Goal: Task Accomplishment & Management: Manage account settings

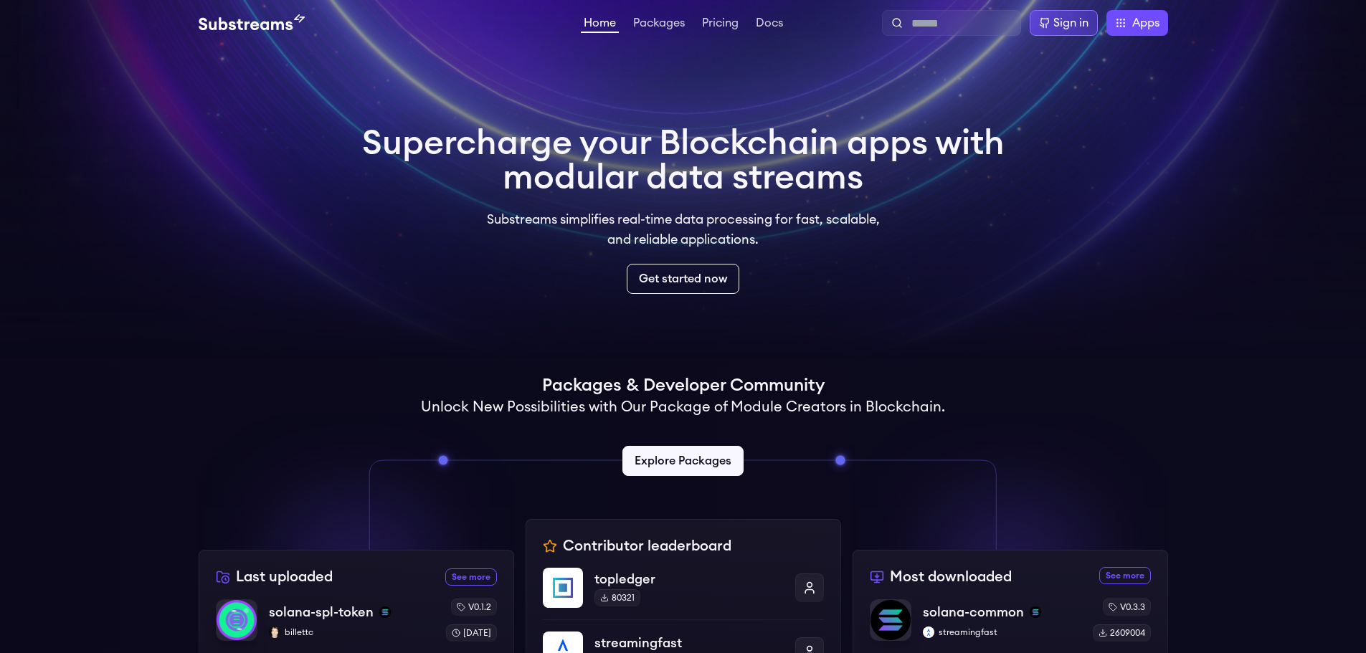
click at [1056, 21] on div "Sign in" at bounding box center [1071, 22] width 35 height 17
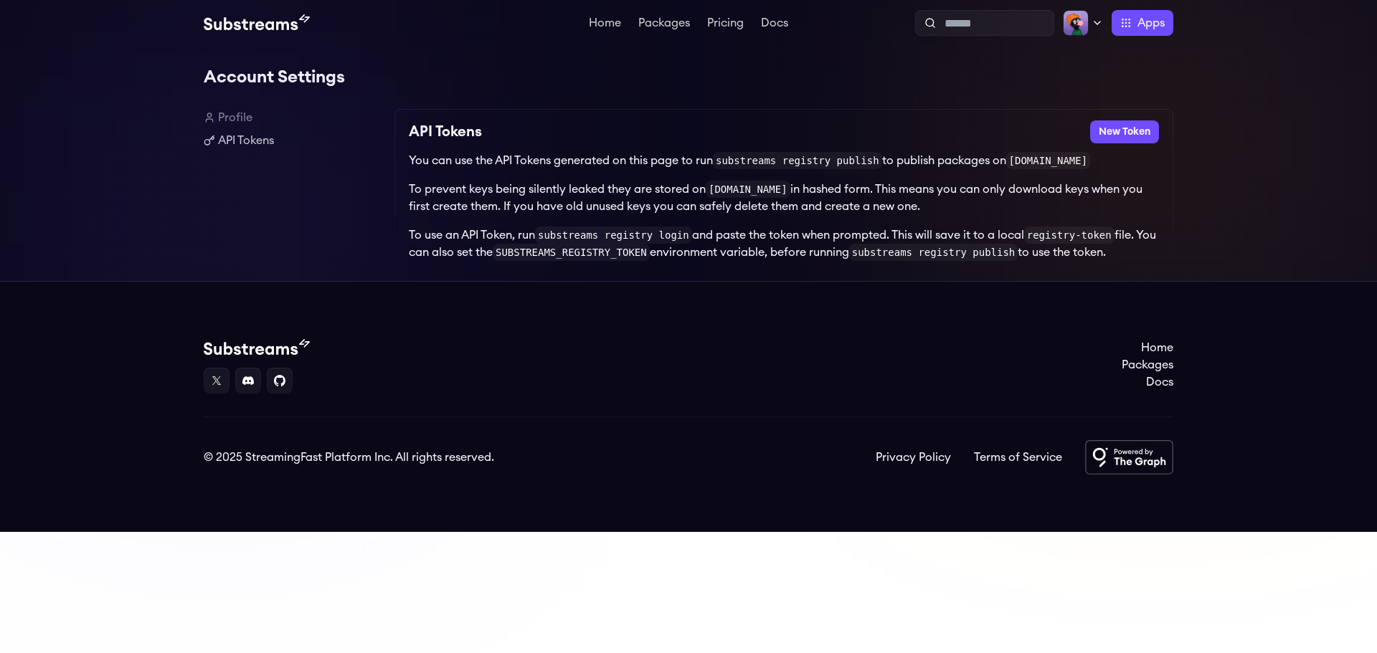
click at [236, 108] on div "Account Settings Profile API Tokens API Tokens New Token You can use the API To…" at bounding box center [689, 163] width 970 height 235
click at [233, 118] on link "Profile" at bounding box center [293, 117] width 179 height 17
drag, startPoint x: 236, startPoint y: 95, endPoint x: 232, endPoint y: 105, distance: 10.0
click at [236, 98] on div "Account Settings Profile API Tokens API Tokens New Token You can use the API To…" at bounding box center [689, 163] width 970 height 235
click at [250, 146] on link "API Tokens" at bounding box center [293, 140] width 179 height 17
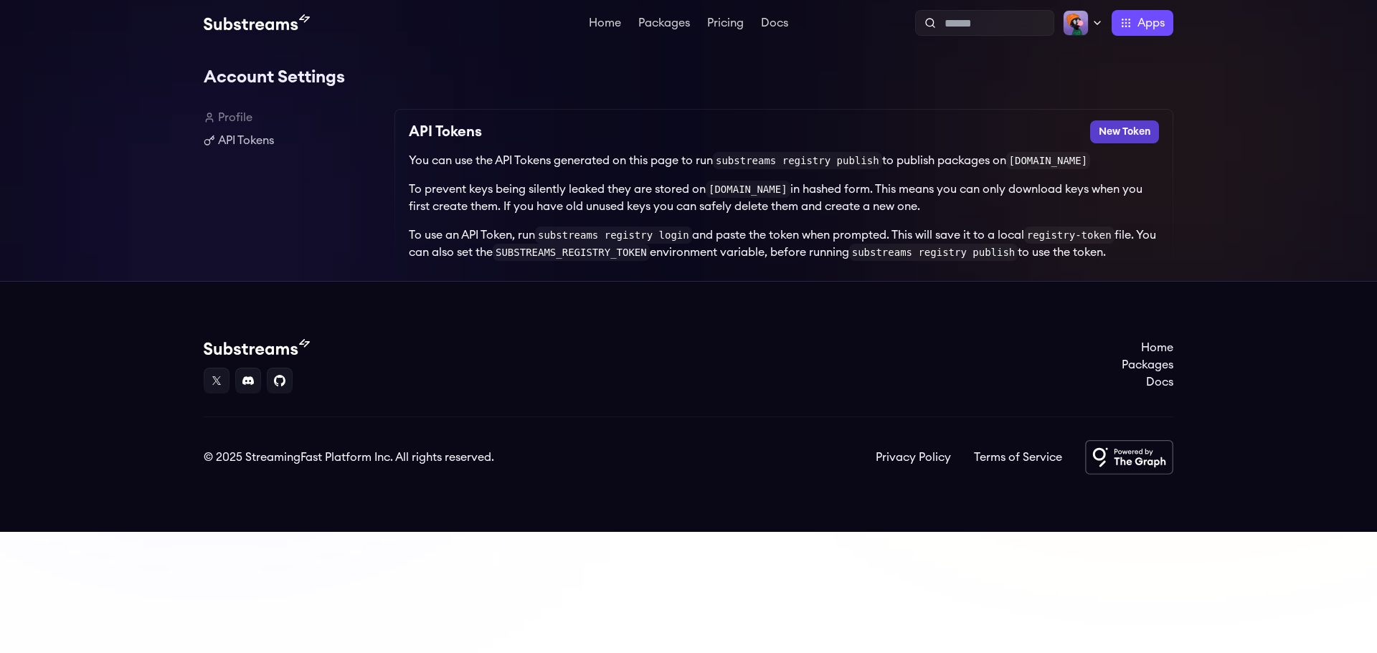
click at [1148, 129] on button "New Token" at bounding box center [1124, 131] width 69 height 23
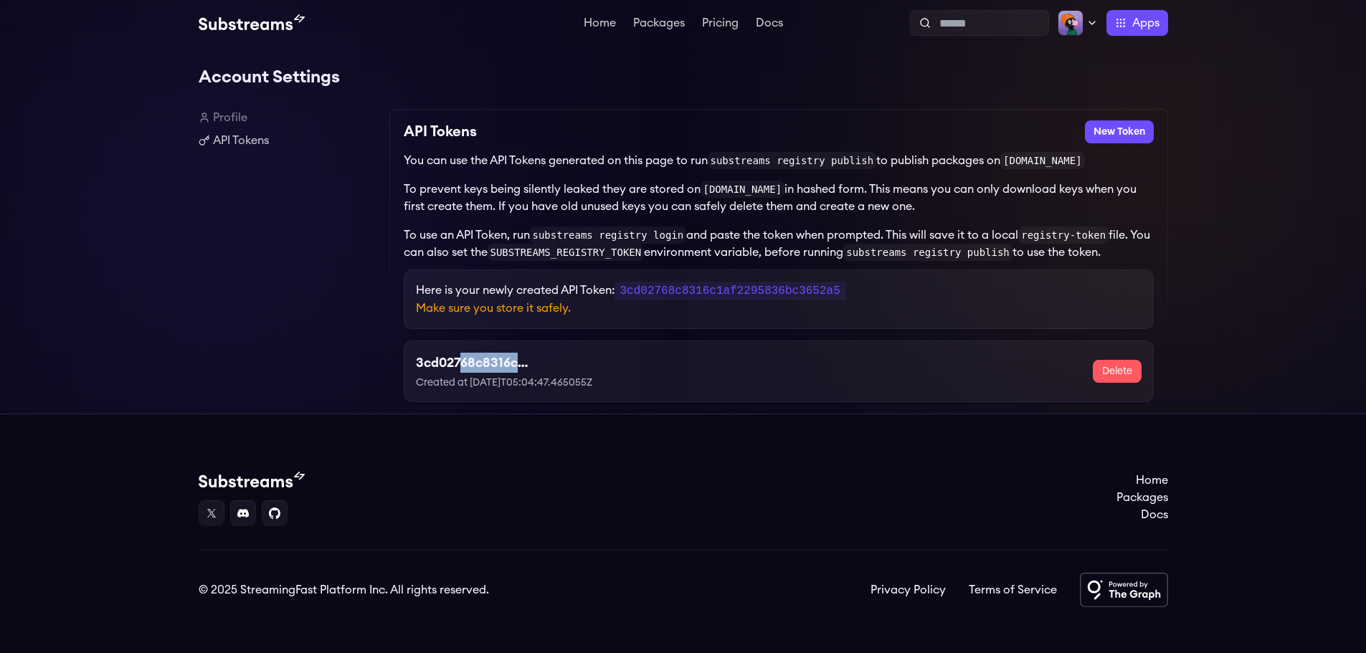
drag, startPoint x: 462, startPoint y: 358, endPoint x: 846, endPoint y: 352, distance: 383.8
click at [846, 353] on div "3cd02768c8316c1af2295836bc3652a5 Created at 2025-08-16T05:04:47.465055Z Delete" at bounding box center [779, 371] width 726 height 37
click at [585, 18] on link "Home" at bounding box center [600, 24] width 38 height 14
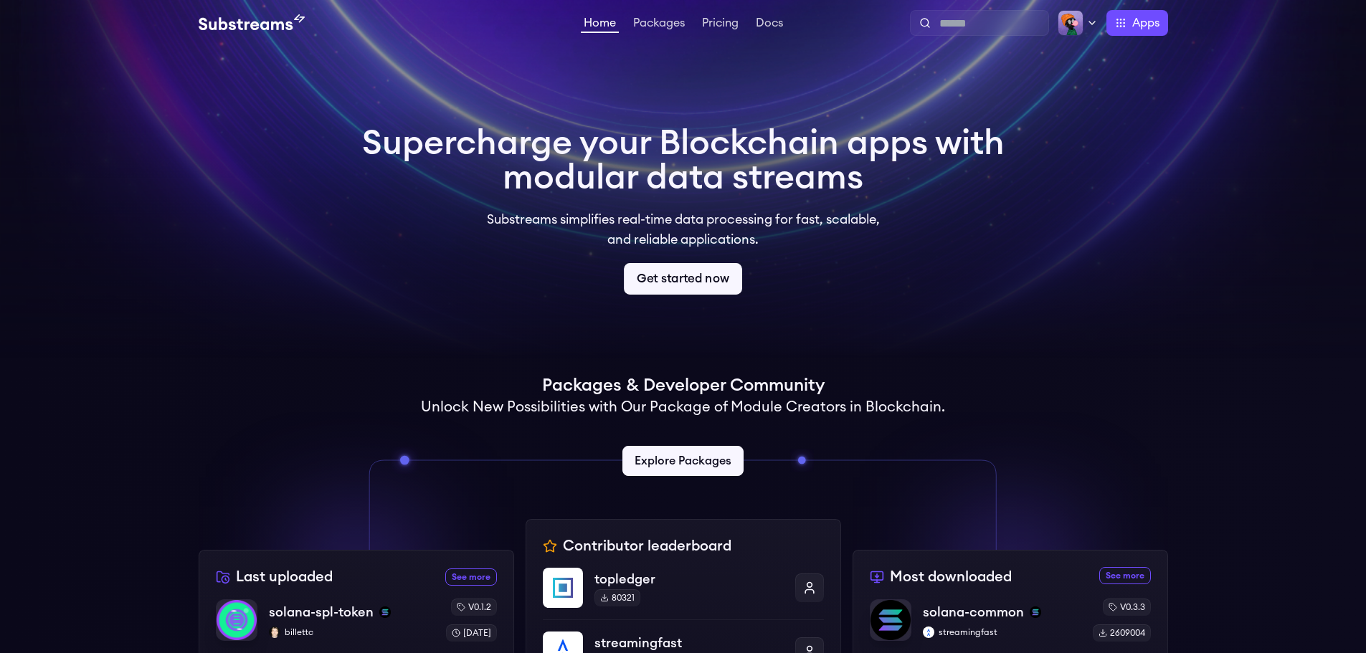
click at [724, 289] on link "Get started now" at bounding box center [683, 279] width 118 height 32
click at [724, 280] on link "Get started now" at bounding box center [683, 279] width 118 height 32
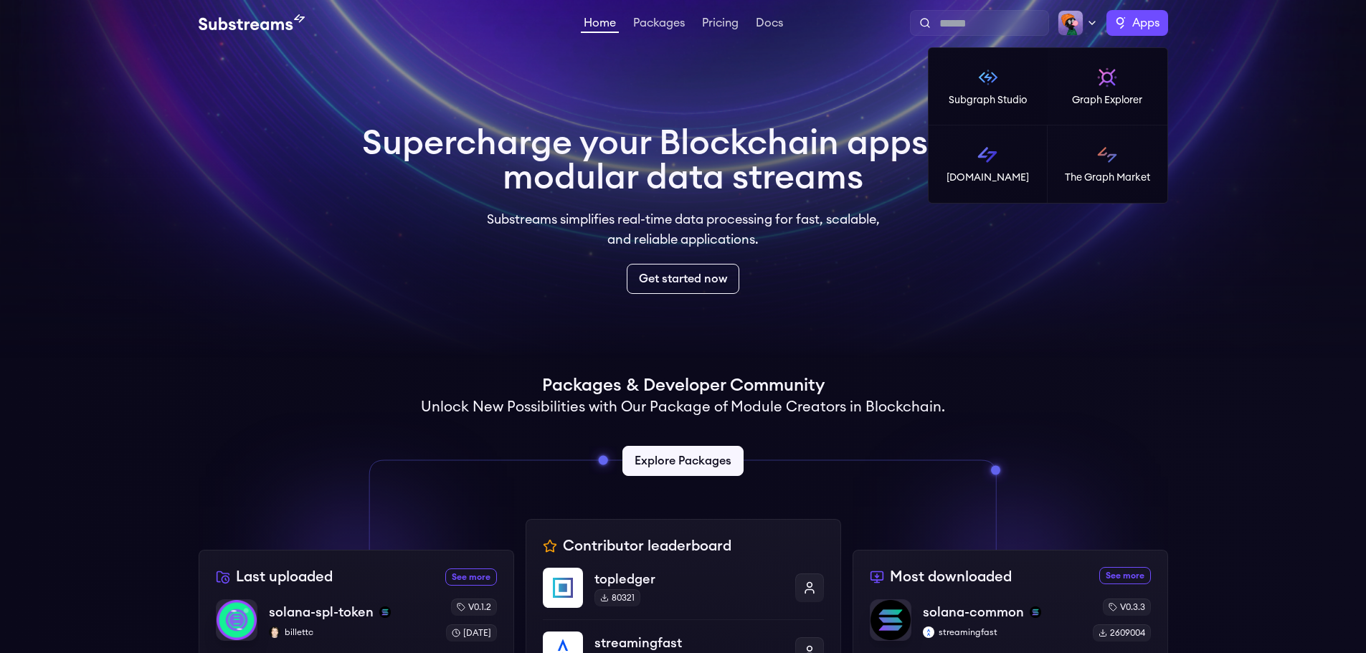
click at [1142, 21] on span "Apps" at bounding box center [1146, 22] width 27 height 17
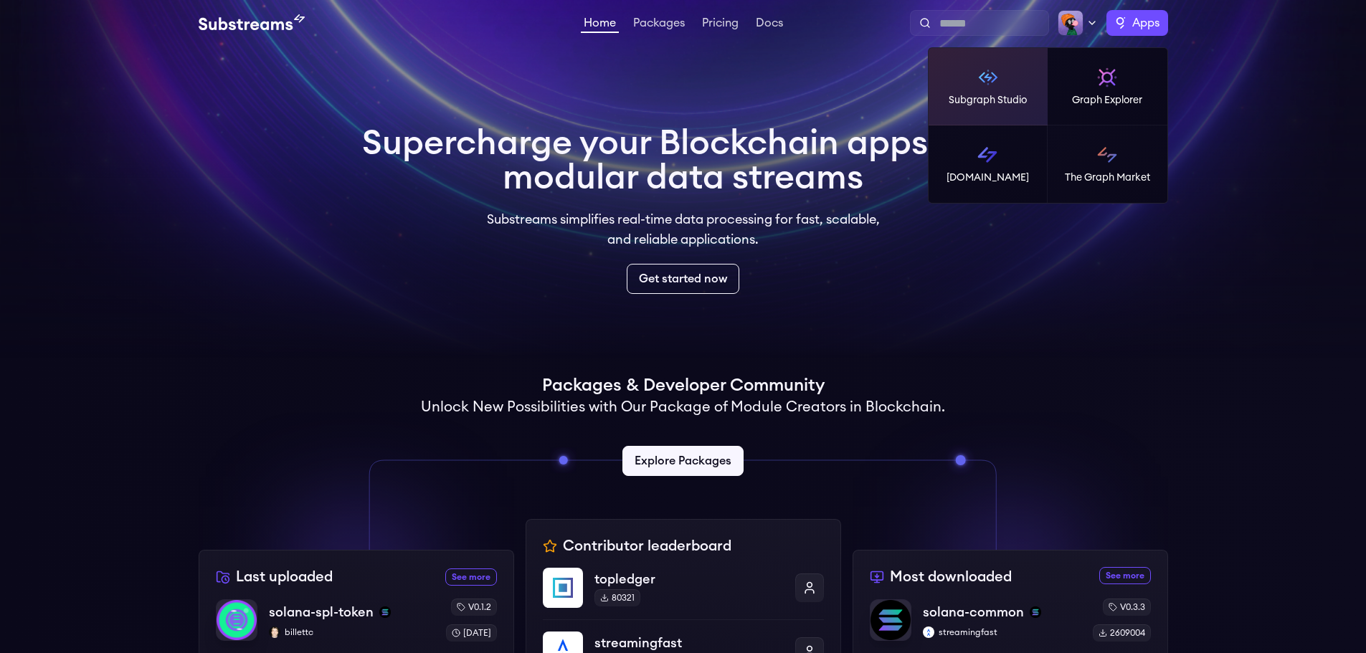
click at [1025, 98] on p "Subgraph Studio" at bounding box center [988, 100] width 78 height 14
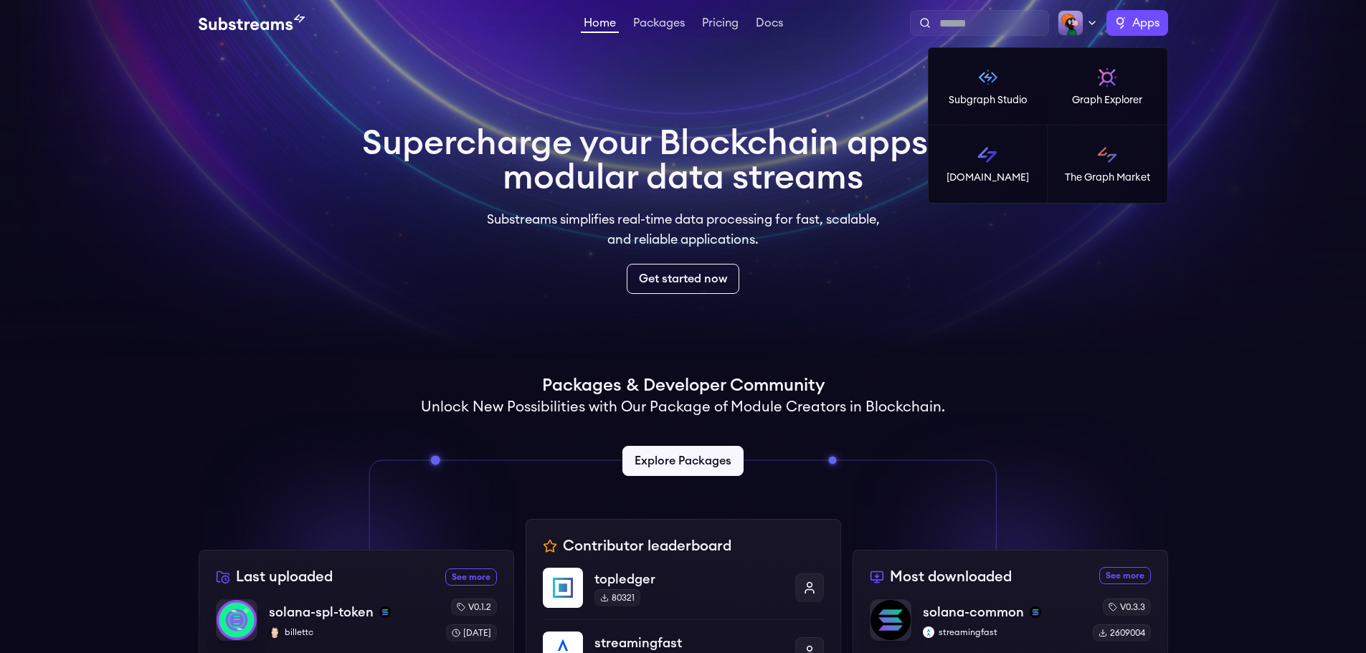
click at [1148, 22] on span "Apps" at bounding box center [1146, 22] width 27 height 17
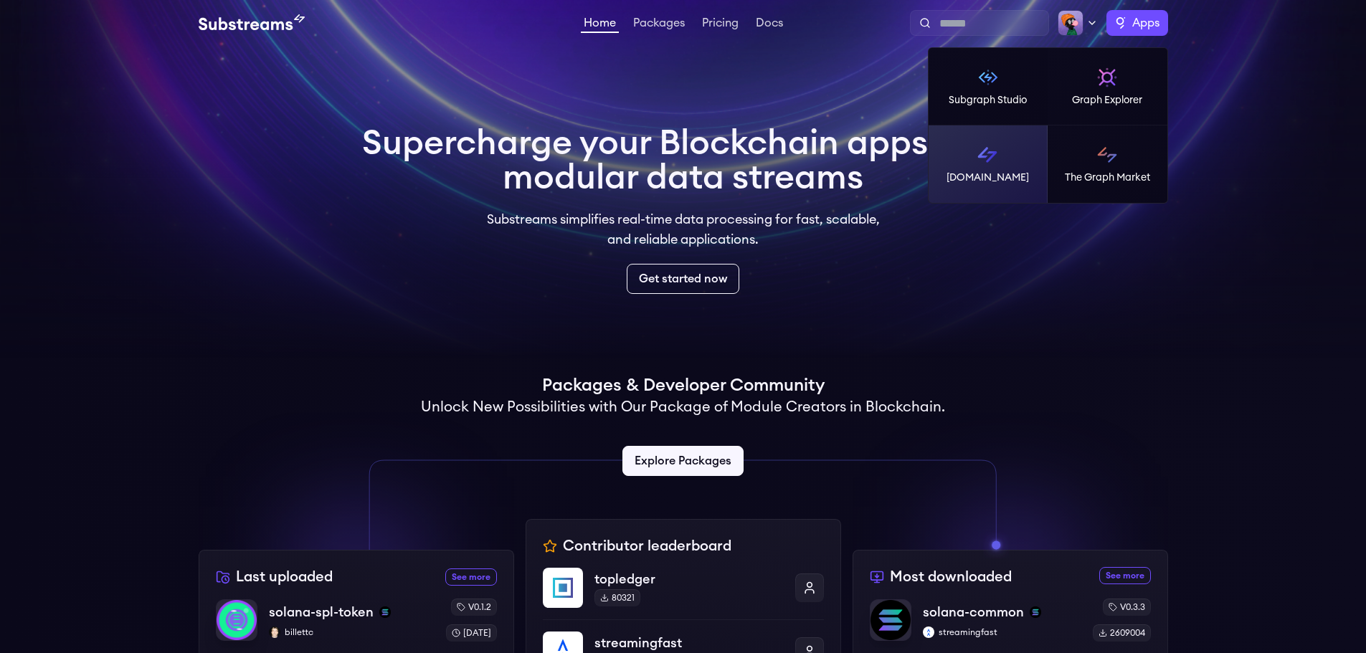
click at [1011, 174] on p "[DOMAIN_NAME]" at bounding box center [988, 178] width 82 height 14
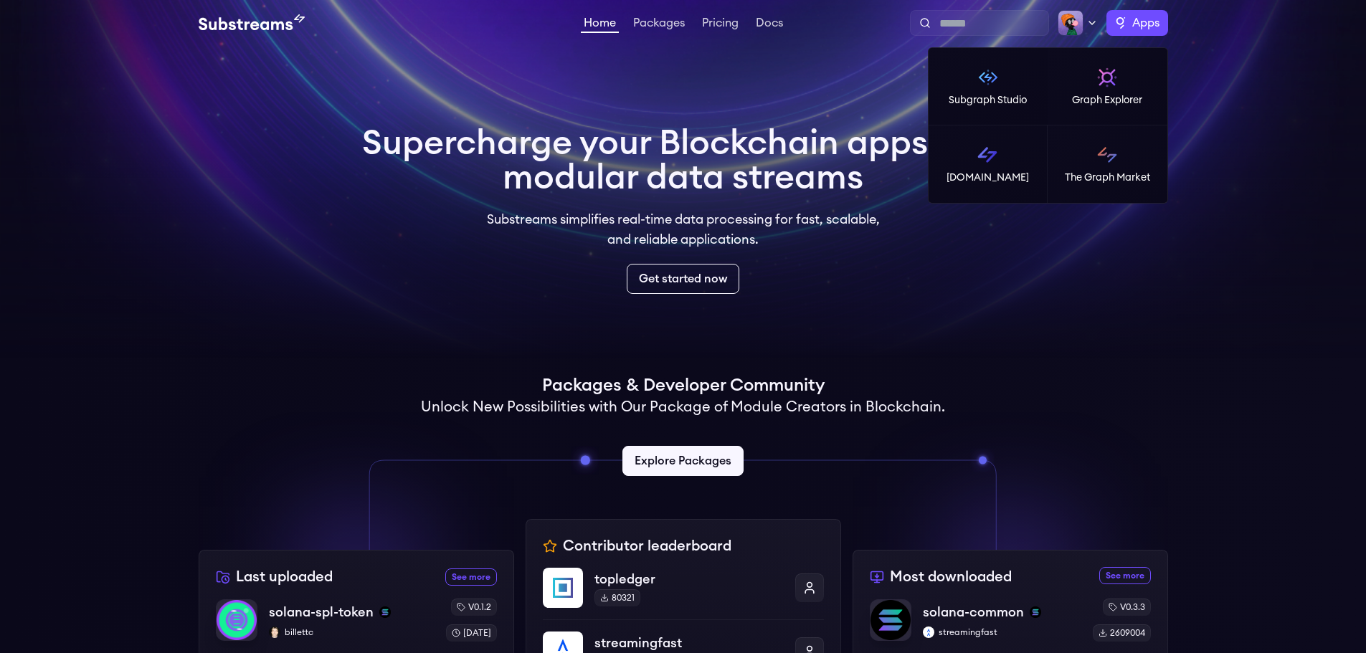
click at [1141, 15] on span "Apps" at bounding box center [1146, 22] width 27 height 17
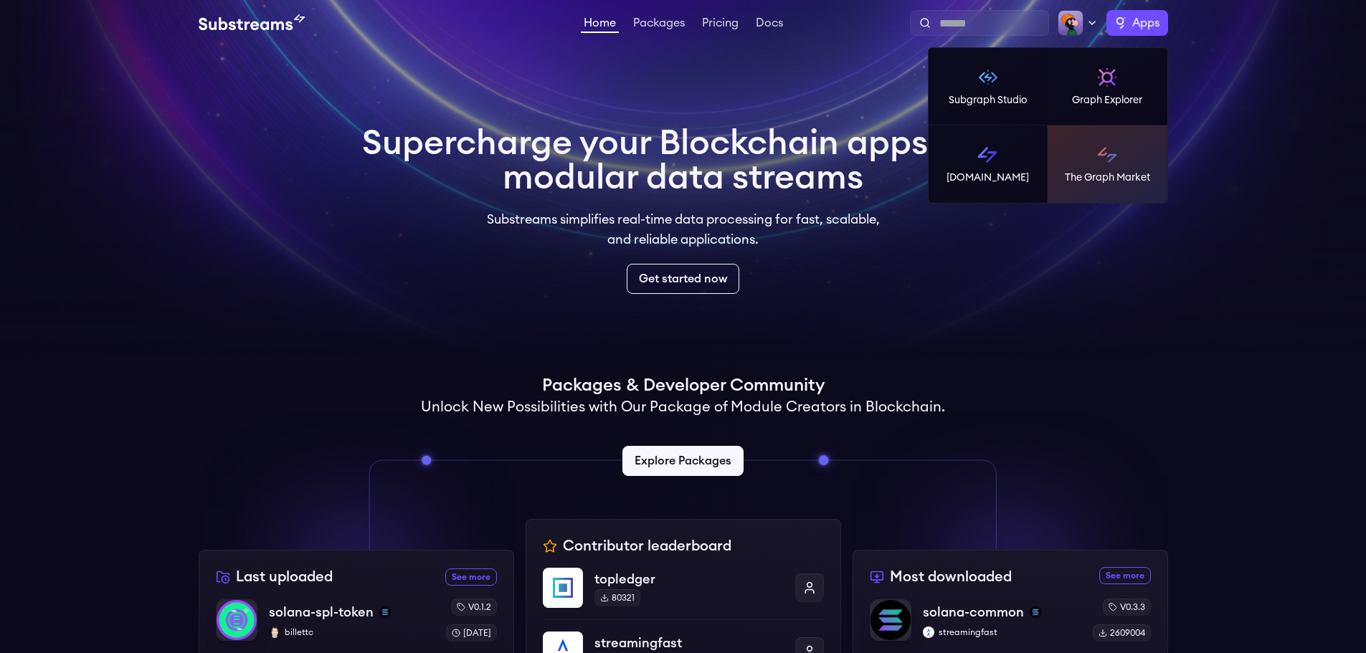
click at [1135, 169] on link "The Graph Market" at bounding box center [1108, 164] width 120 height 77
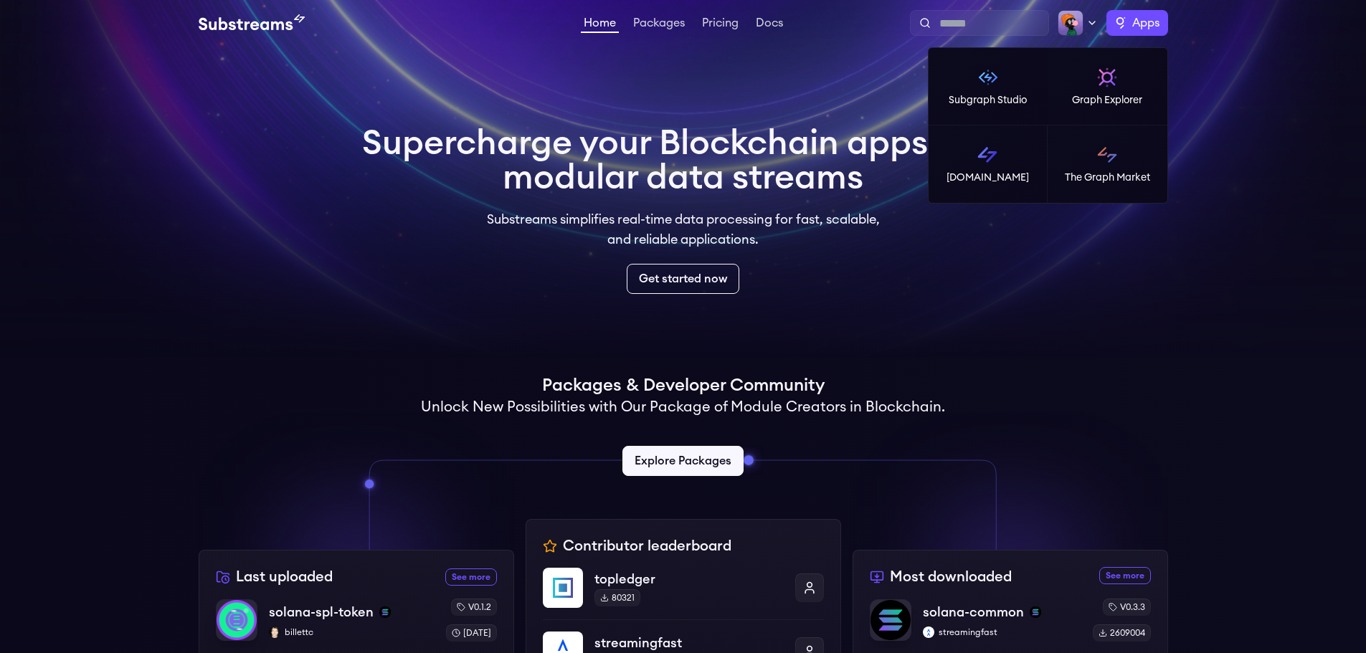
click at [1160, 19] on label "Apps" at bounding box center [1138, 23] width 62 height 26
click at [1133, 95] on p "Graph Explorer" at bounding box center [1107, 100] width 70 height 14
click at [1125, 10] on label "Apps" at bounding box center [1138, 23] width 62 height 26
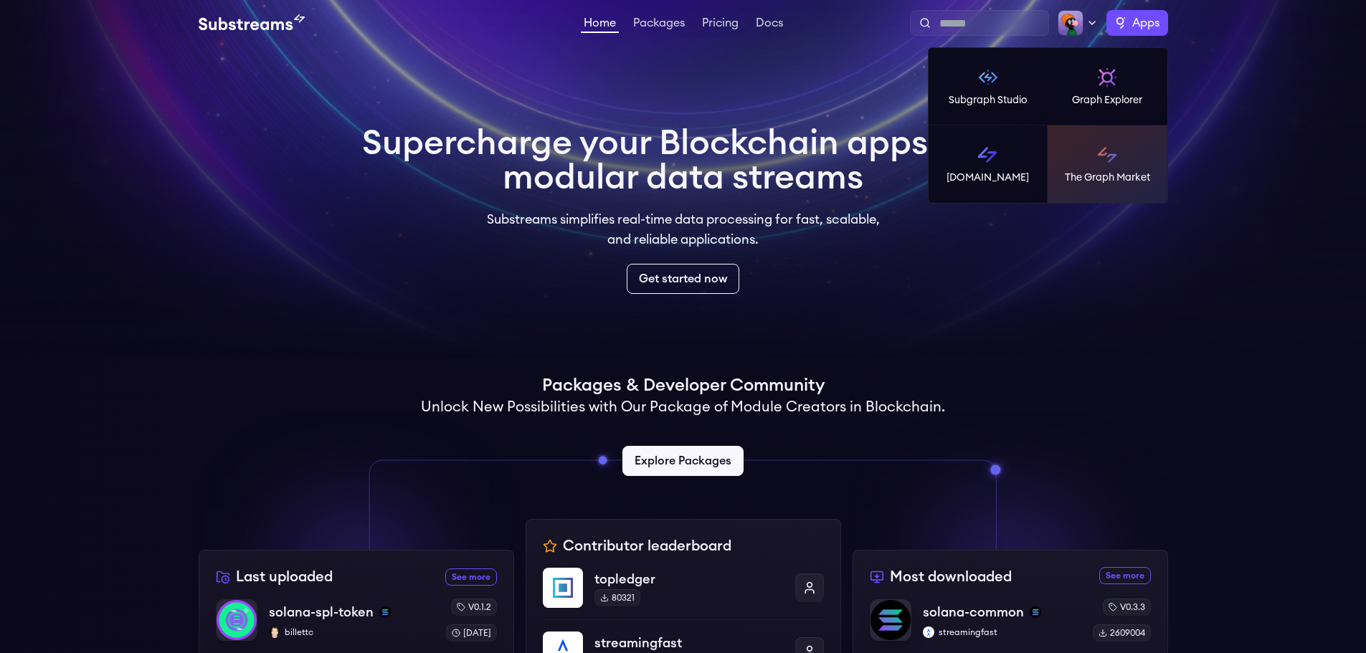
click at [1140, 184] on p "The Graph Market" at bounding box center [1107, 178] width 85 height 14
